Goal: Navigation & Orientation: Find specific page/section

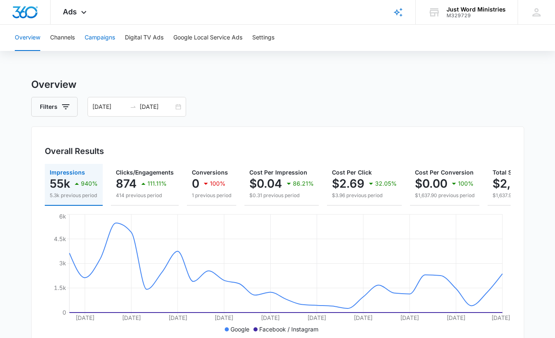
click at [105, 37] on button "Campaigns" at bounding box center [100, 38] width 30 height 26
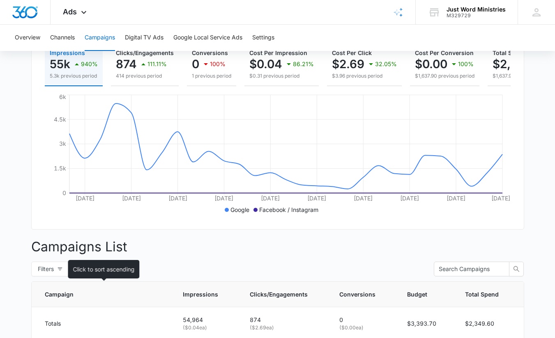
scroll to position [25, 0]
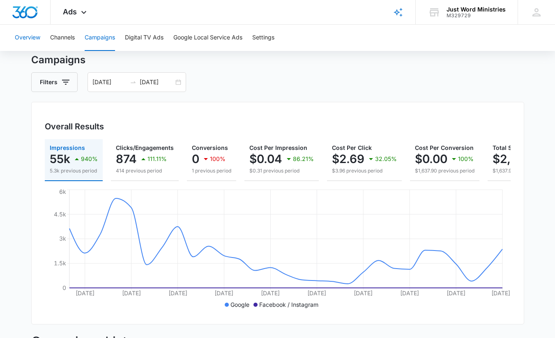
click at [31, 39] on button "Overview" at bounding box center [27, 38] width 25 height 26
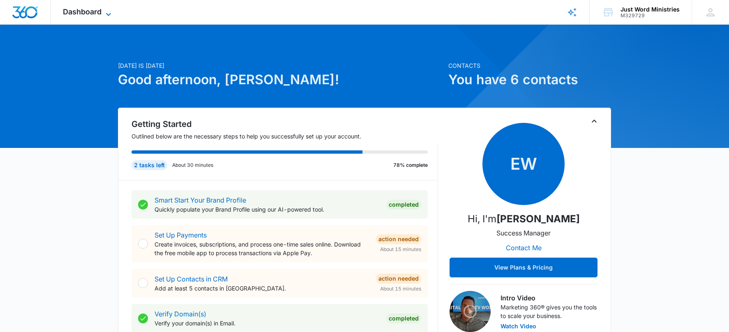
click at [93, 14] on span "Dashboard" at bounding box center [82, 11] width 39 height 9
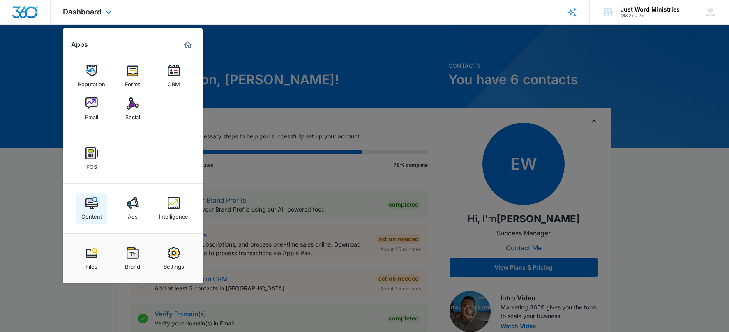
click at [87, 208] on img at bounding box center [91, 203] width 12 height 12
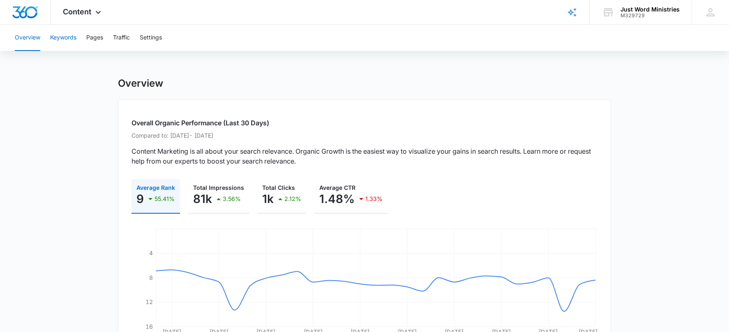
click at [73, 45] on button "Keywords" at bounding box center [63, 38] width 26 height 26
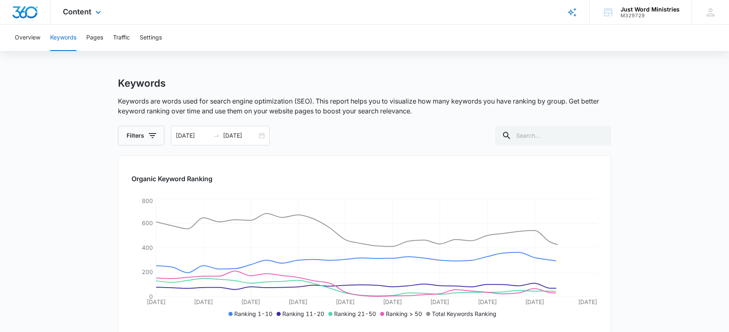
click at [81, 16] on div "Content Apps Reputation Forms CRM Email Social POS Content Ads Intelligence Fil…" at bounding box center [83, 12] width 65 height 24
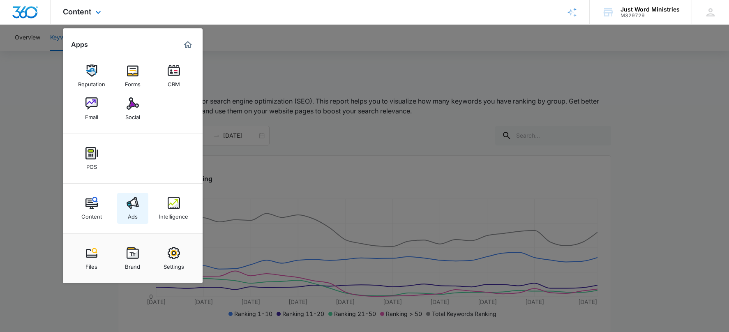
click at [132, 209] on div "Ads" at bounding box center [133, 214] width 10 height 11
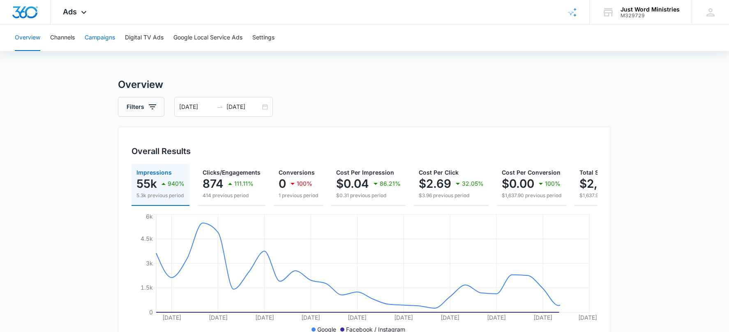
click at [97, 39] on button "Campaigns" at bounding box center [100, 38] width 30 height 26
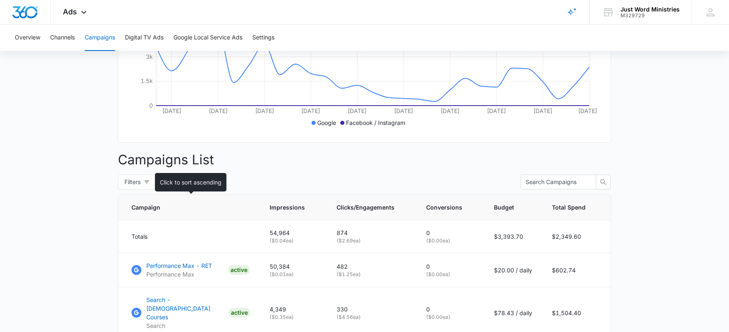
scroll to position [209, 0]
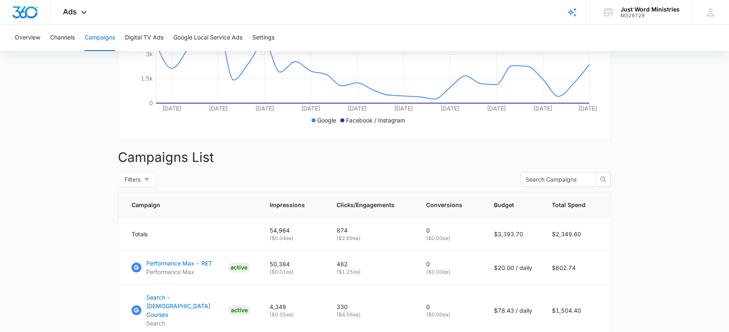
click at [550, 188] on div "Campaigns Filters [DATE] [DATE] Overall Results Impressions 55k 940% 5.3k previ…" at bounding box center [364, 165] width 493 height 594
click at [554, 182] on input "text" at bounding box center [554, 179] width 59 height 9
click at [654, 145] on main "Campaigns Filters [DATE] [DATE] Overall Results Impressions 55k 940% 5.3k previ…" at bounding box center [364, 165] width 729 height 594
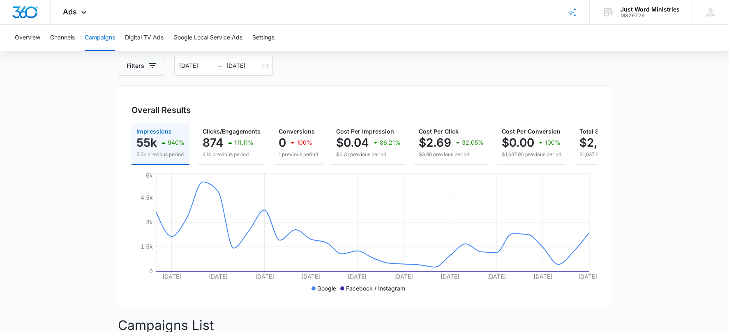
scroll to position [0, 0]
